Goal: Information Seeking & Learning: Learn about a topic

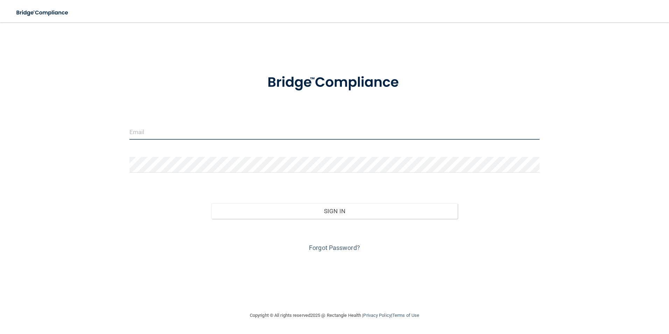
click at [217, 135] on input "email" at bounding box center [335, 132] width 411 height 16
type input "[EMAIL_ADDRESS][DOMAIN_NAME]"
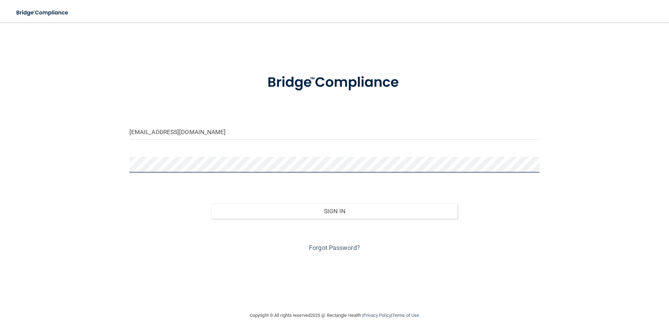
click at [211, 203] on button "Sign In" at bounding box center [334, 210] width 246 height 15
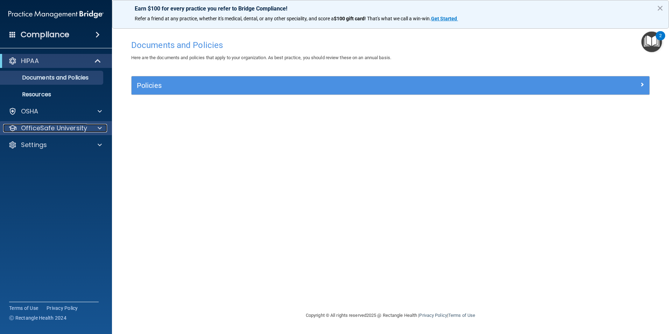
click at [97, 128] on div at bounding box center [99, 128] width 18 height 8
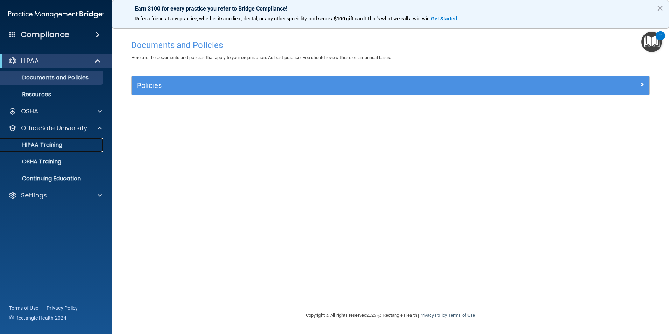
click at [93, 138] on link "HIPAA Training" at bounding box center [48, 145] width 110 height 14
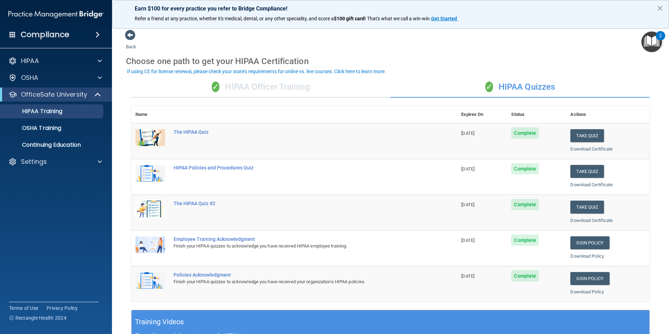
click at [251, 91] on div "✓ HIPAA Officer Training" at bounding box center [260, 87] width 259 height 21
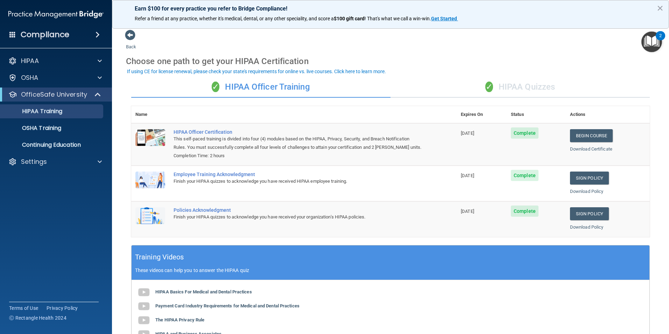
click at [524, 91] on div "✓ HIPAA Quizzes" at bounding box center [520, 87] width 259 height 21
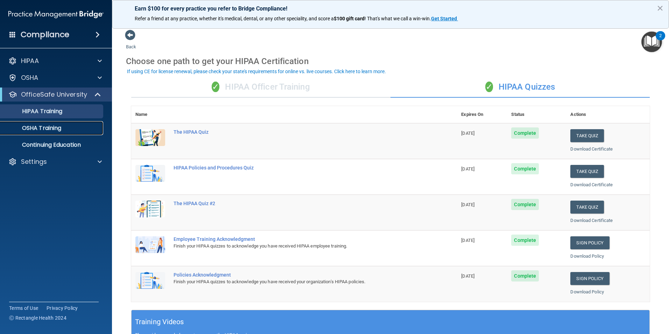
click at [76, 130] on div "OSHA Training" at bounding box center [53, 128] width 96 height 7
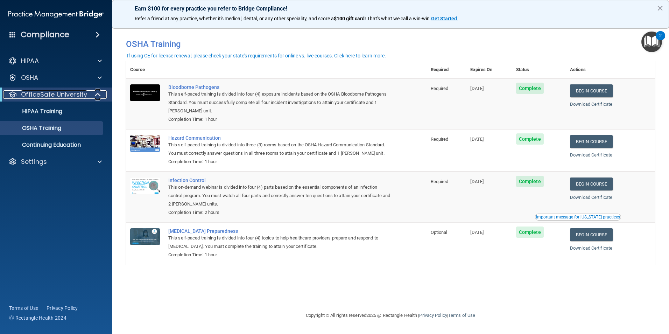
click at [99, 96] on span at bounding box center [99, 94] width 6 height 8
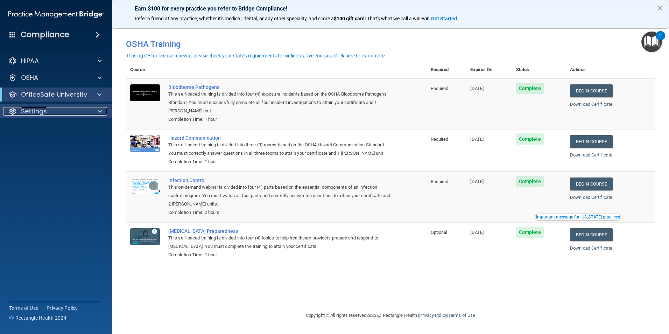
click at [105, 113] on div at bounding box center [99, 111] width 18 height 8
click at [97, 91] on div at bounding box center [98, 94] width 17 height 8
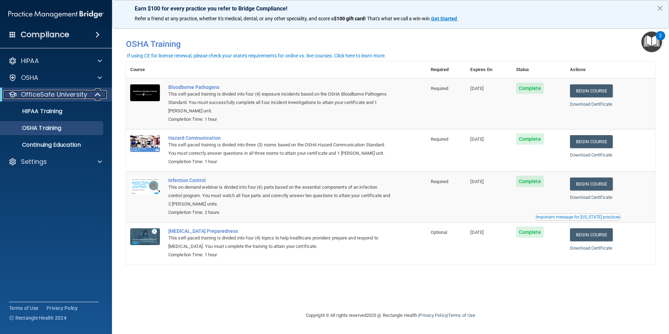
click at [97, 91] on span at bounding box center [99, 94] width 6 height 8
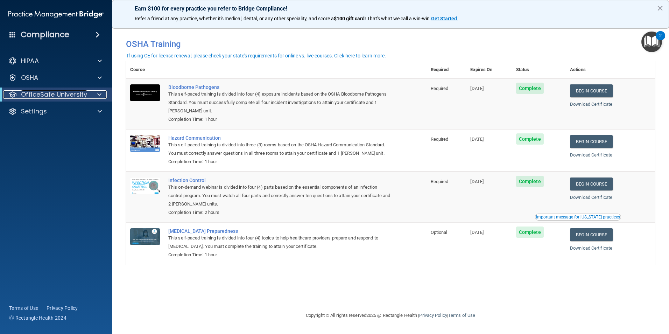
click at [97, 92] on span at bounding box center [99, 94] width 4 height 8
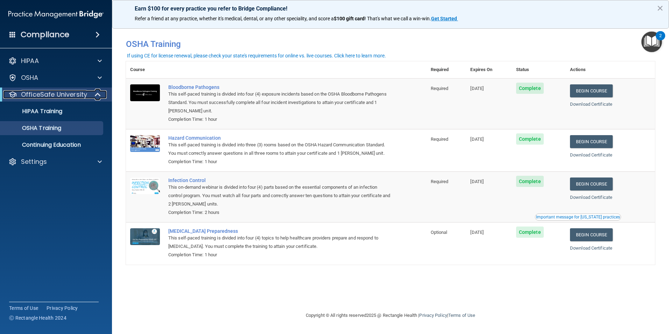
click at [97, 92] on span at bounding box center [99, 94] width 6 height 8
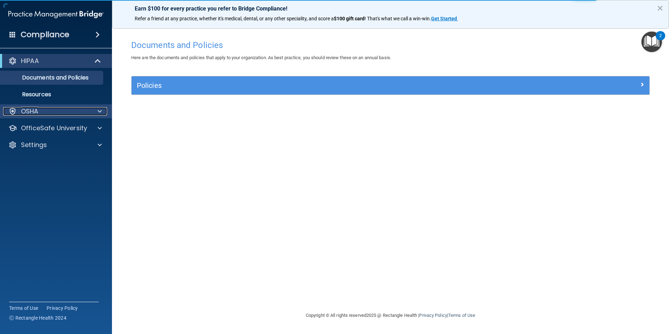
click at [94, 112] on div at bounding box center [99, 111] width 18 height 8
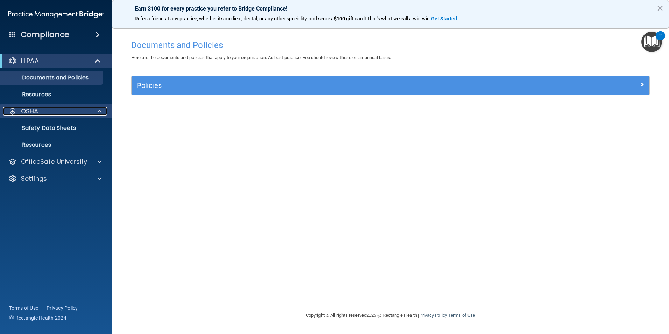
click at [97, 111] on div at bounding box center [99, 111] width 18 height 8
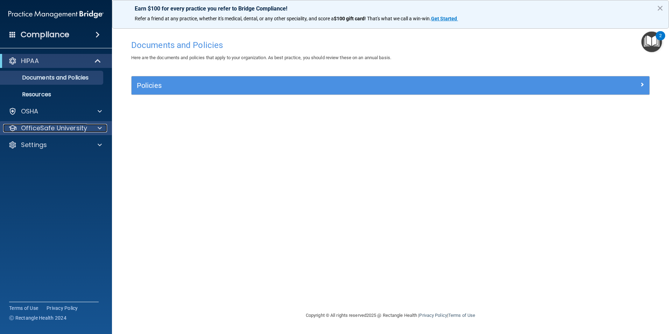
click at [101, 131] on span at bounding box center [100, 128] width 4 height 8
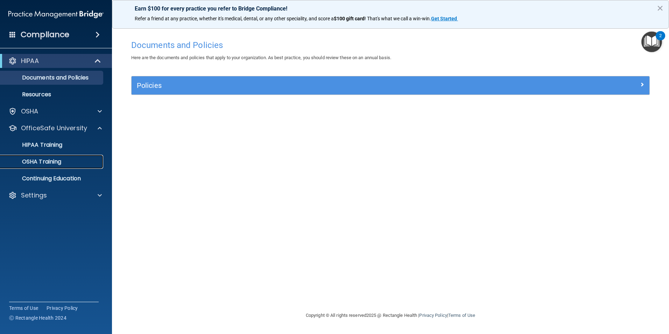
click at [56, 160] on p "OSHA Training" at bounding box center [33, 161] width 57 height 7
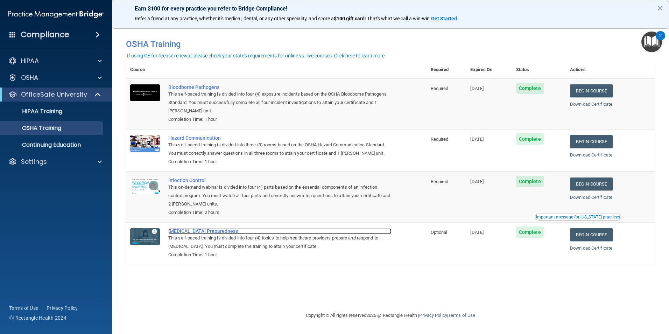
click at [206, 231] on div "[MEDICAL_DATA] Preparedness" at bounding box center [279, 231] width 223 height 6
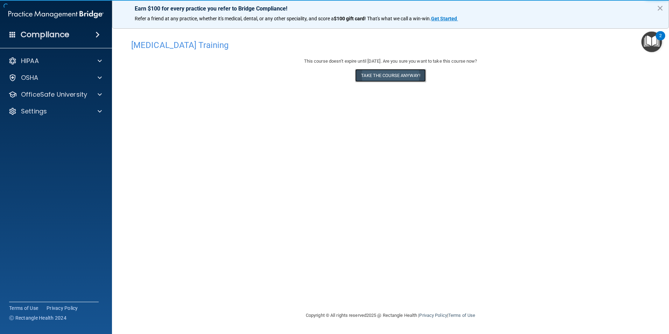
click at [412, 74] on button "Take the course anyway!" at bounding box center [390, 75] width 70 height 13
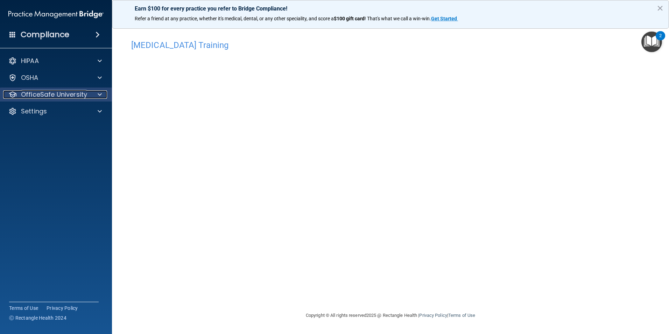
click at [102, 96] on span at bounding box center [100, 94] width 4 height 8
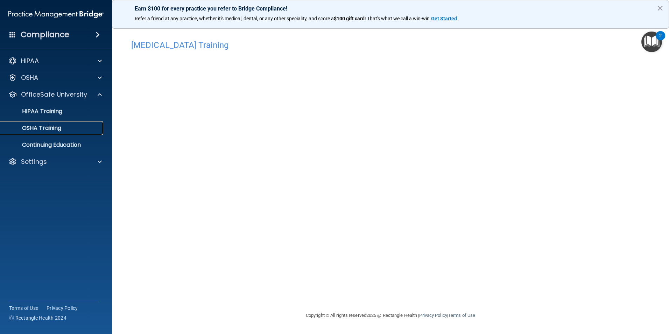
click at [73, 129] on div "OSHA Training" at bounding box center [53, 128] width 96 height 7
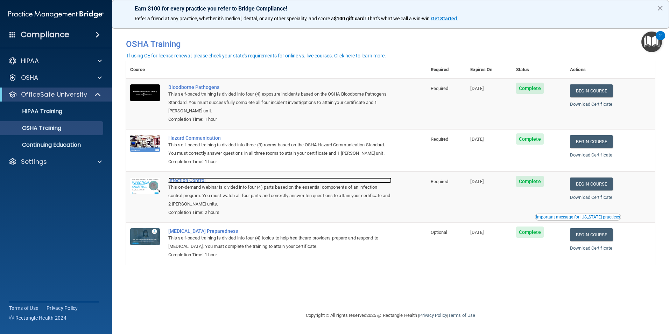
click at [183, 179] on div "Infection Control" at bounding box center [279, 180] width 223 height 6
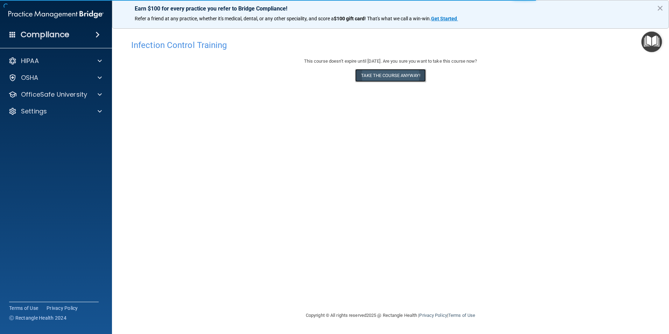
click at [363, 70] on button "Take the course anyway!" at bounding box center [390, 75] width 70 height 13
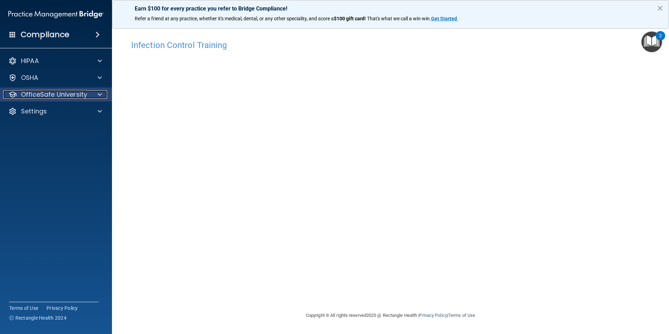
click at [96, 97] on div at bounding box center [99, 94] width 18 height 8
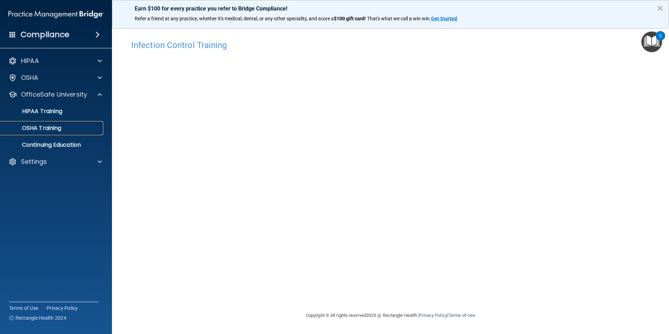
click at [81, 127] on div "OSHA Training" at bounding box center [53, 128] width 96 height 7
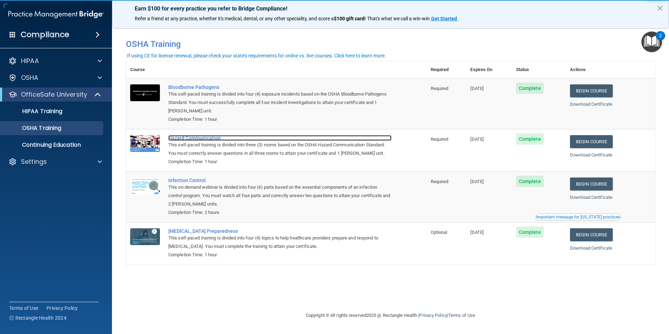
click at [185, 138] on div "Hazard Communication" at bounding box center [279, 138] width 223 height 6
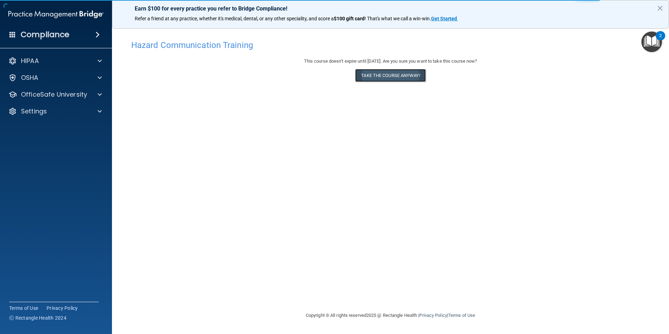
click at [389, 77] on button "Take the course anyway!" at bounding box center [390, 75] width 70 height 13
